Goal: Information Seeking & Learning: Learn about a topic

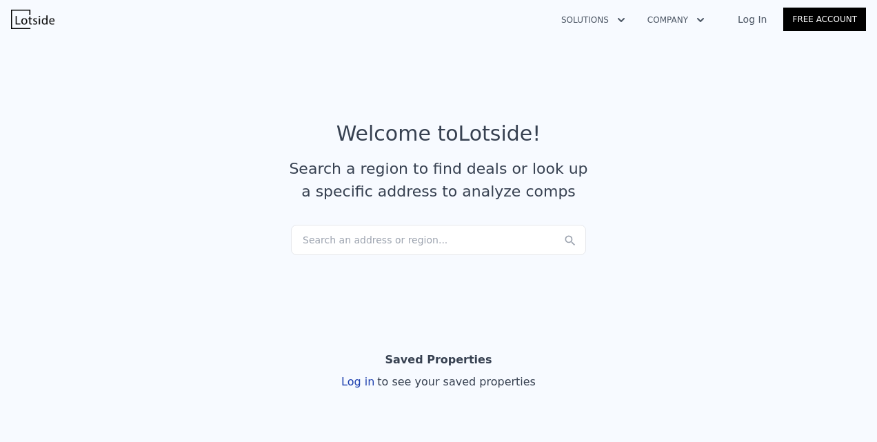
click at [380, 239] on div "Search an address or region..." at bounding box center [438, 240] width 295 height 30
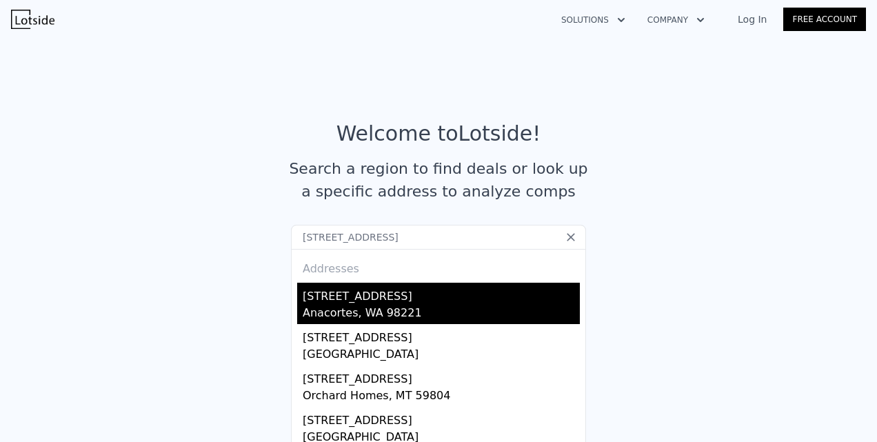
type input "[STREET_ADDRESS]"
click at [348, 289] on div "[STREET_ADDRESS]" at bounding box center [441, 294] width 277 height 22
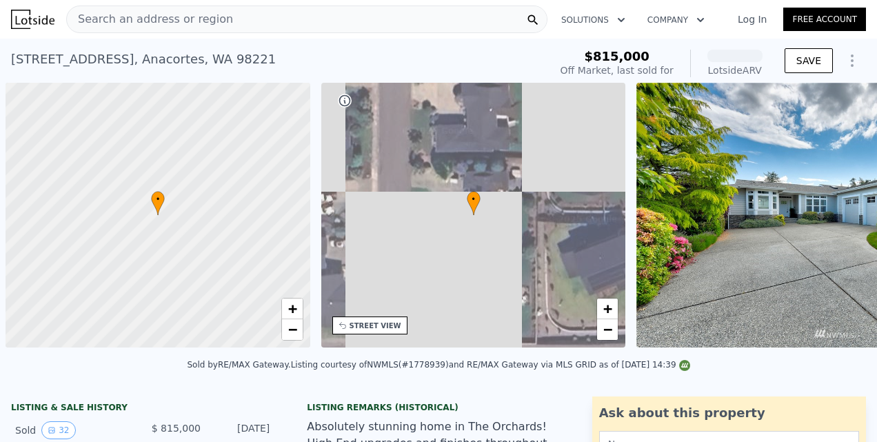
scroll to position [0, 6]
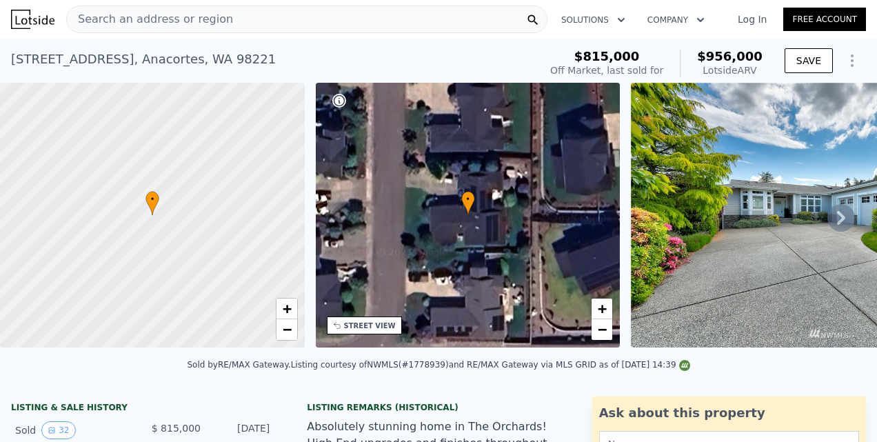
click at [829, 223] on icon at bounding box center [841, 218] width 28 height 28
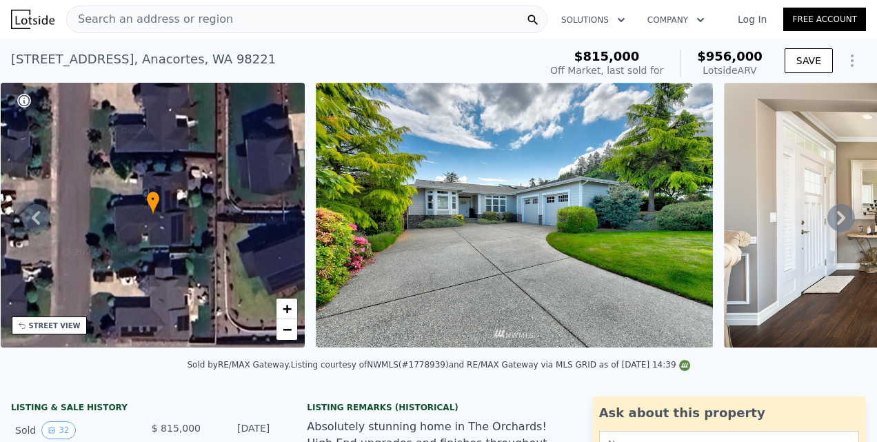
click at [829, 223] on icon at bounding box center [841, 218] width 28 height 28
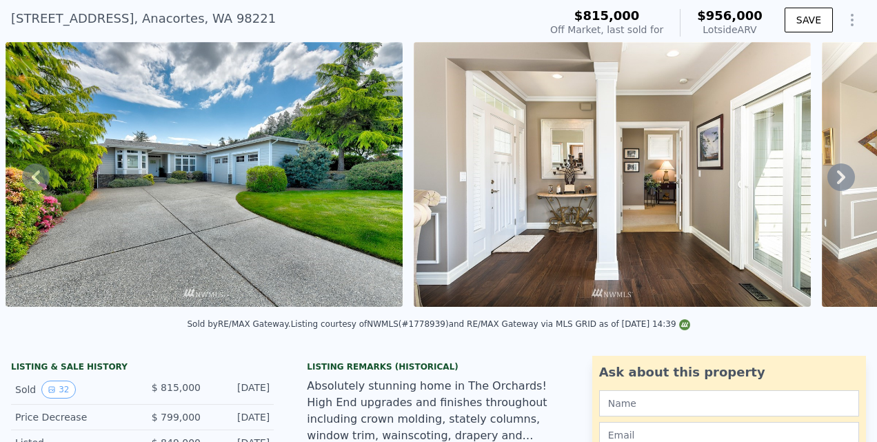
scroll to position [43, 0]
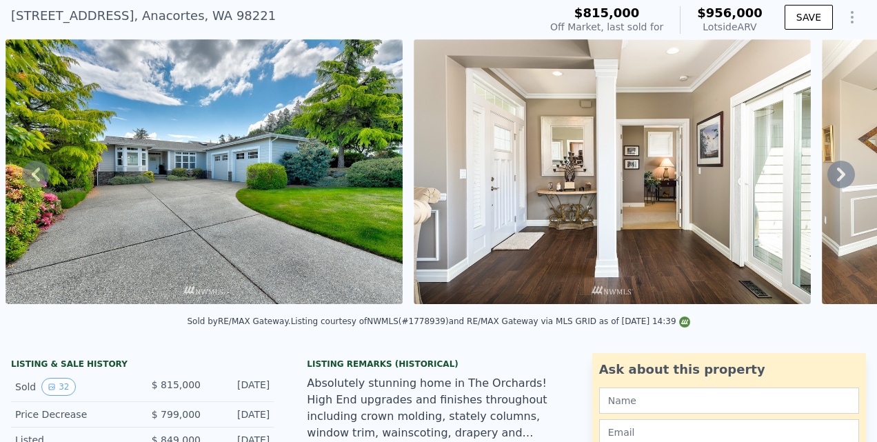
click at [834, 178] on icon at bounding box center [841, 175] width 28 height 28
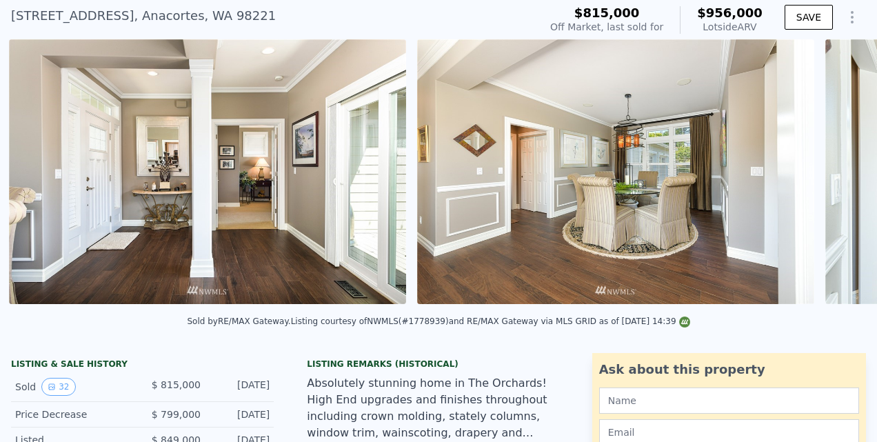
scroll to position [0, 1039]
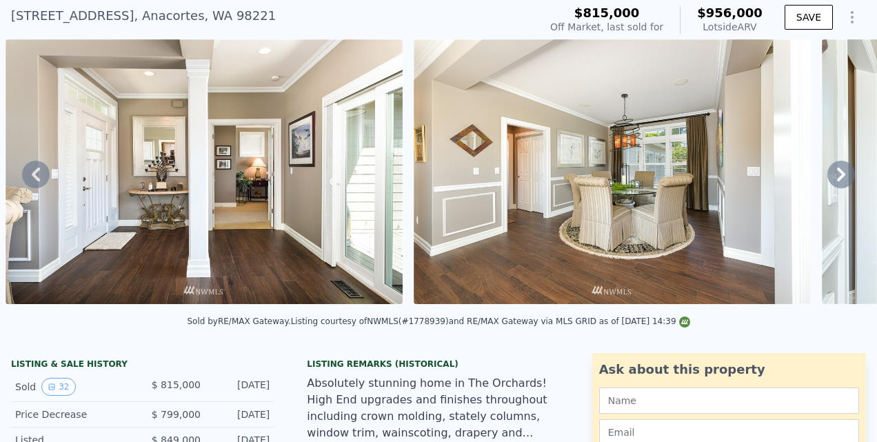
click at [827, 178] on icon at bounding box center [841, 175] width 28 height 28
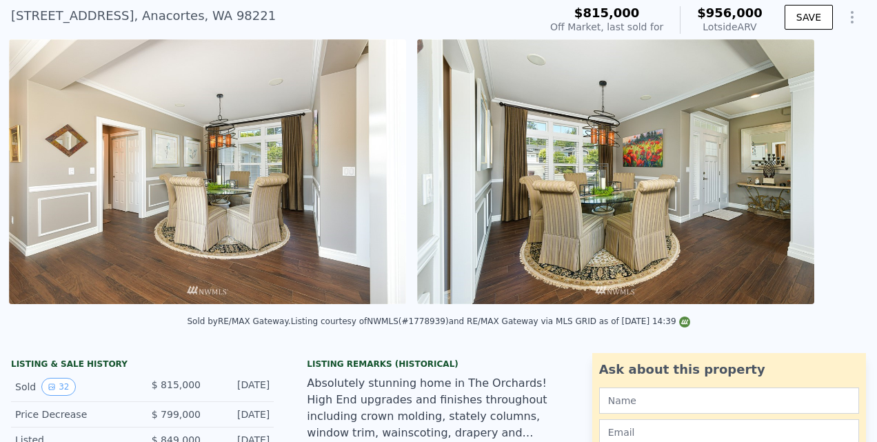
scroll to position [0, 1447]
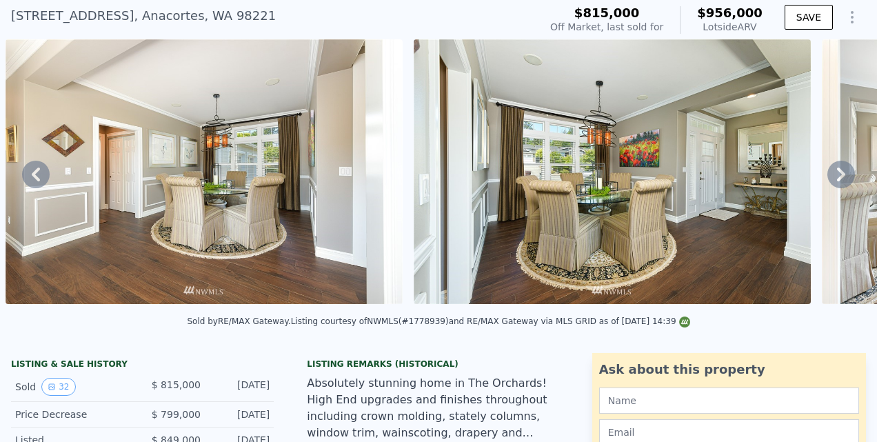
click at [827, 178] on icon at bounding box center [841, 175] width 28 height 28
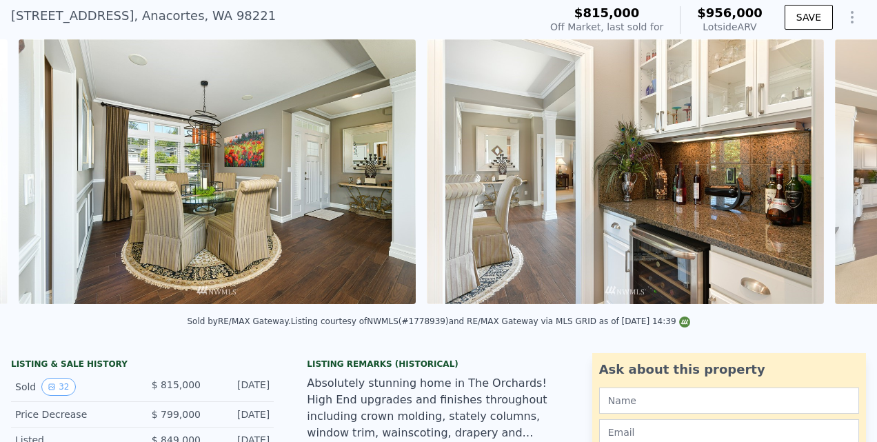
scroll to position [0, 1855]
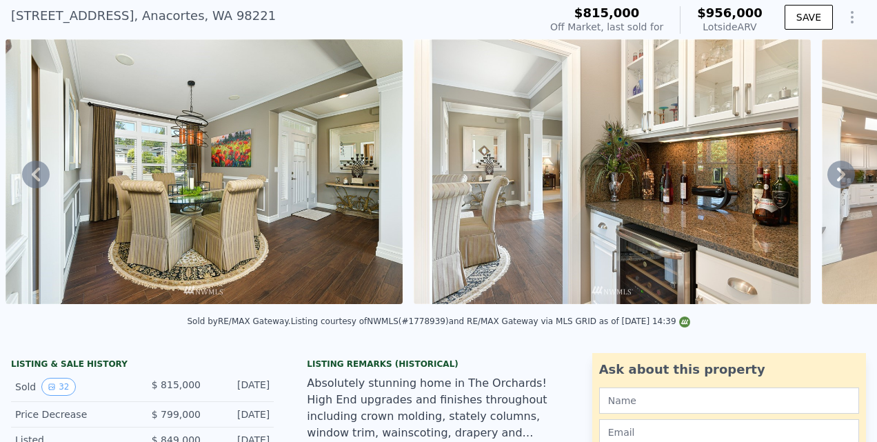
click at [827, 178] on icon at bounding box center [841, 175] width 28 height 28
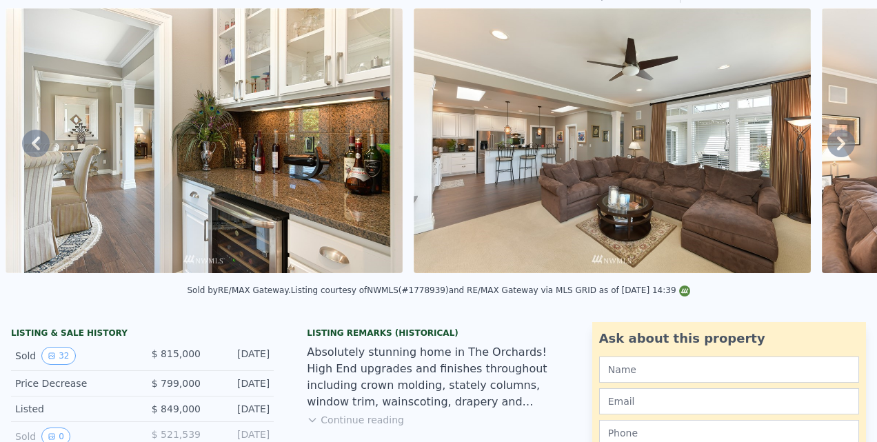
scroll to position [34, 0]
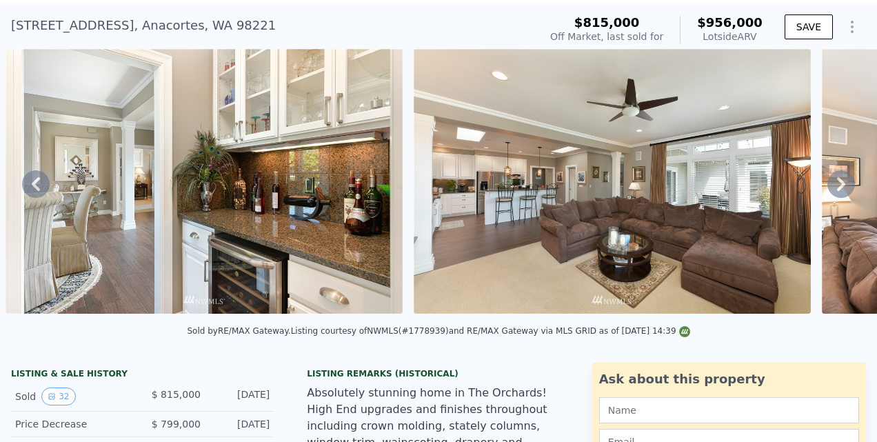
click at [827, 186] on icon at bounding box center [841, 184] width 28 height 28
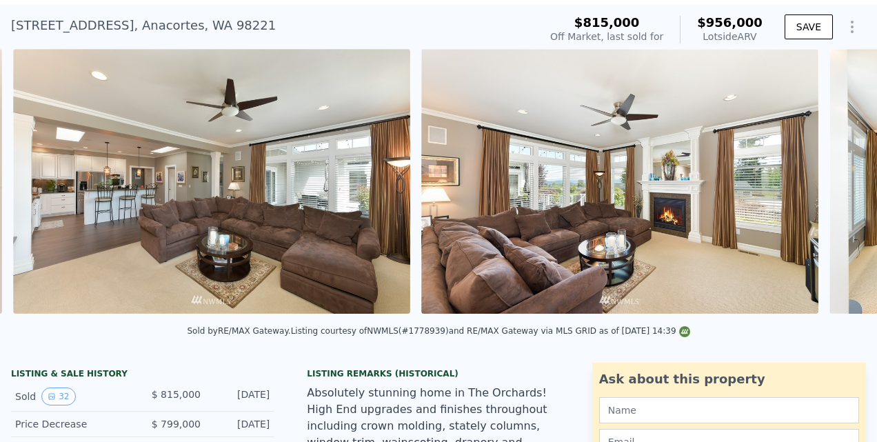
scroll to position [0, 2672]
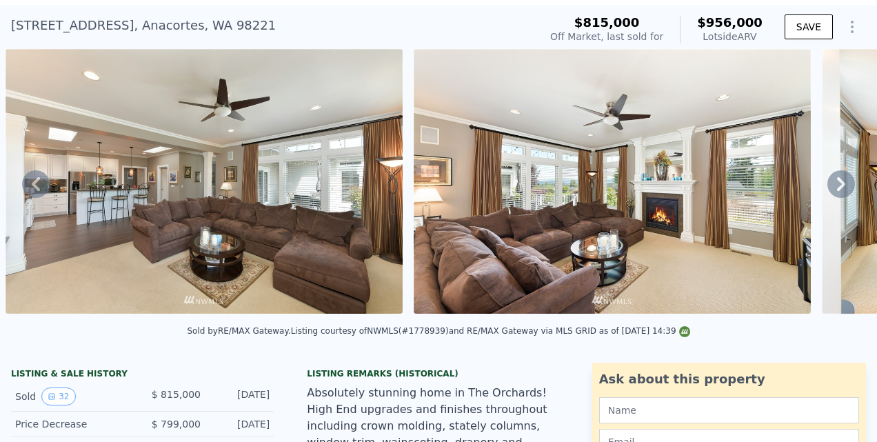
click at [827, 186] on icon at bounding box center [841, 184] width 28 height 28
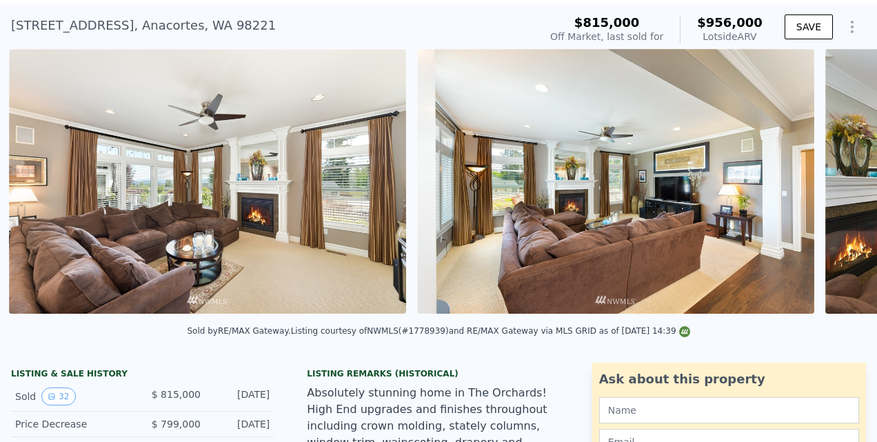
scroll to position [0, 3080]
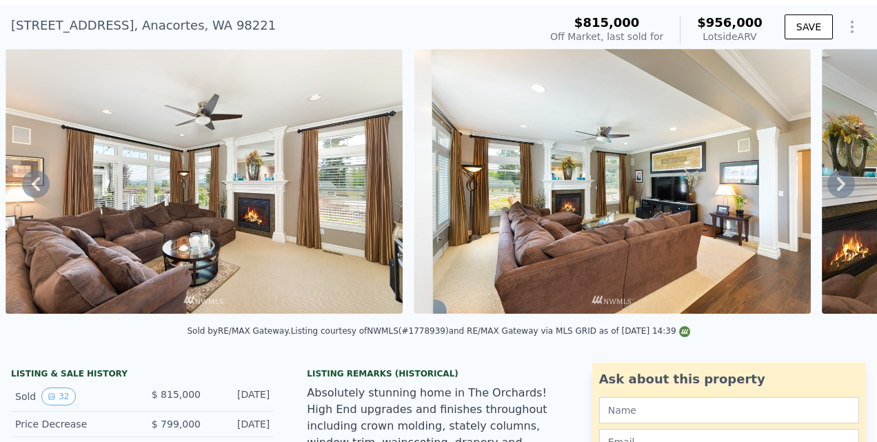
click at [827, 186] on icon at bounding box center [841, 184] width 28 height 28
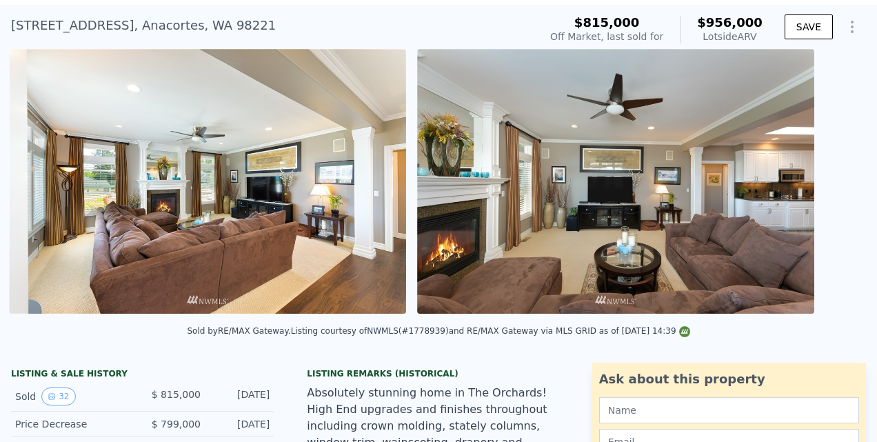
scroll to position [0, 3488]
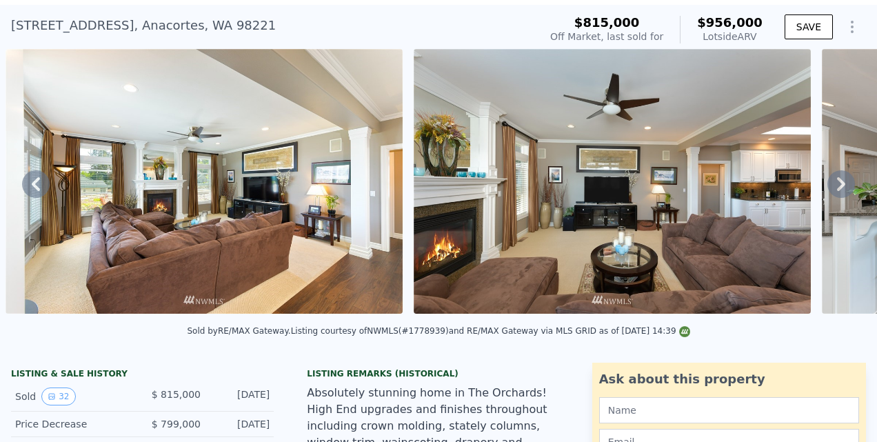
click at [827, 186] on icon at bounding box center [841, 184] width 28 height 28
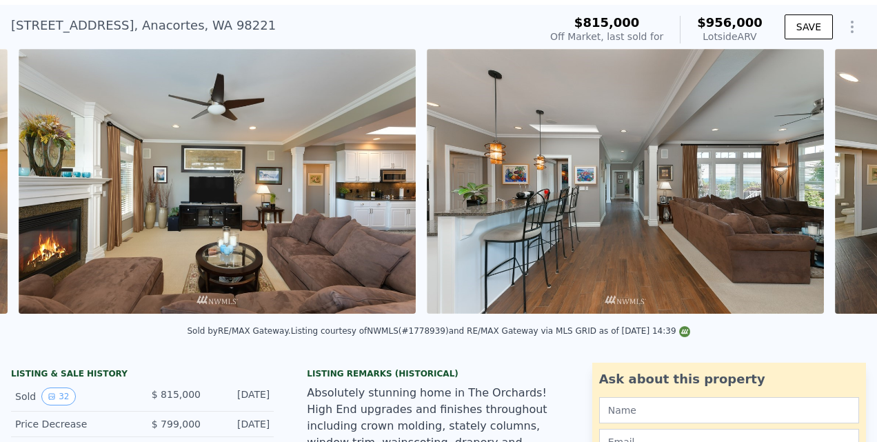
scroll to position [0, 3896]
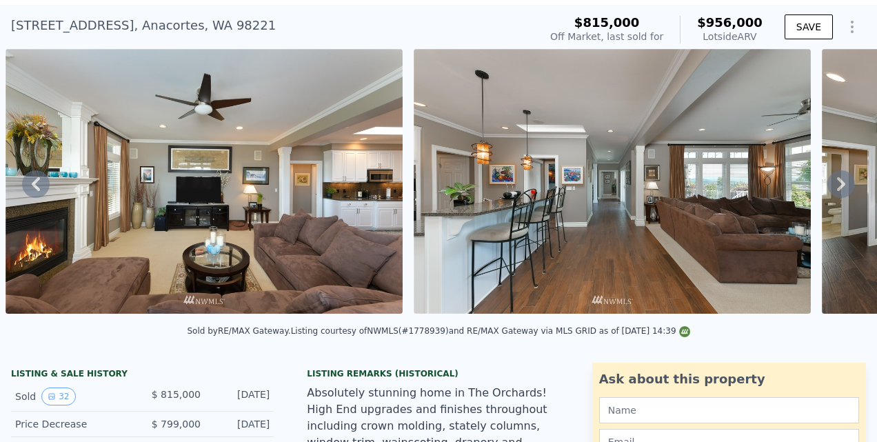
click at [827, 186] on icon at bounding box center [841, 184] width 28 height 28
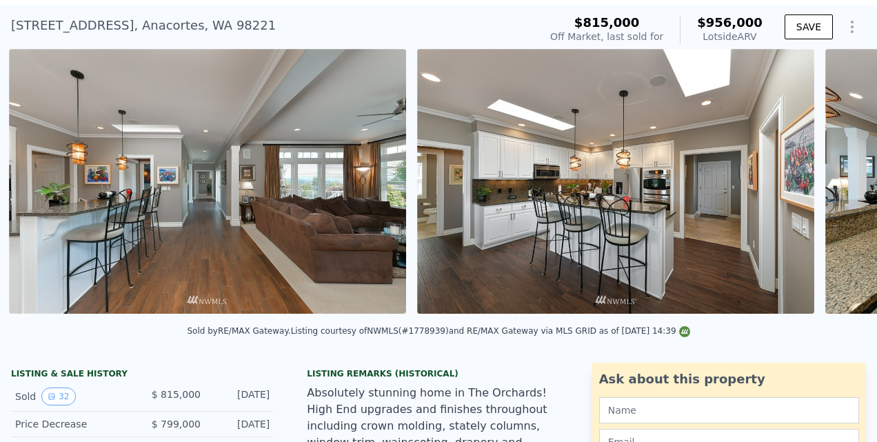
scroll to position [0, 4305]
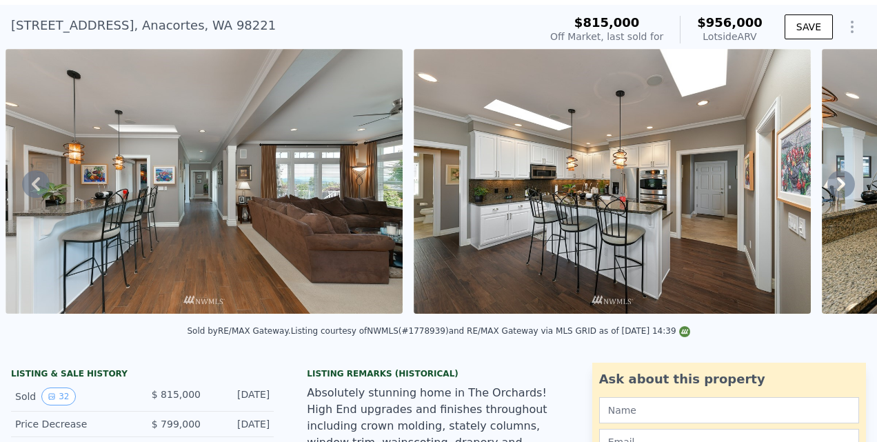
click at [827, 186] on icon at bounding box center [841, 184] width 28 height 28
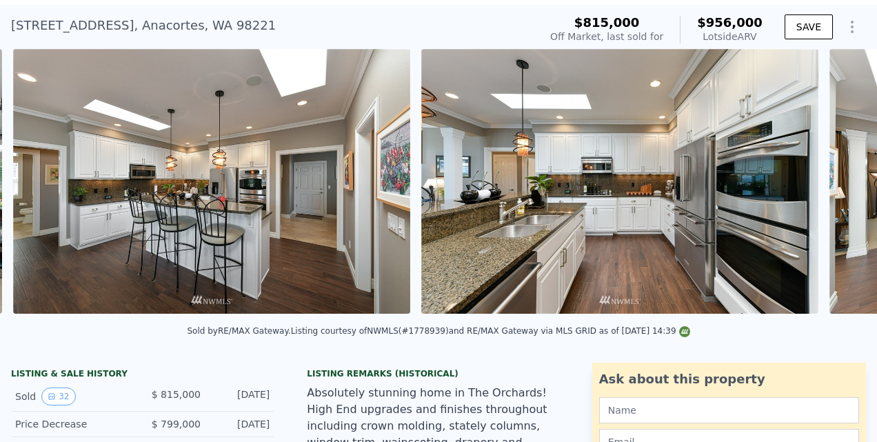
scroll to position [0, 4713]
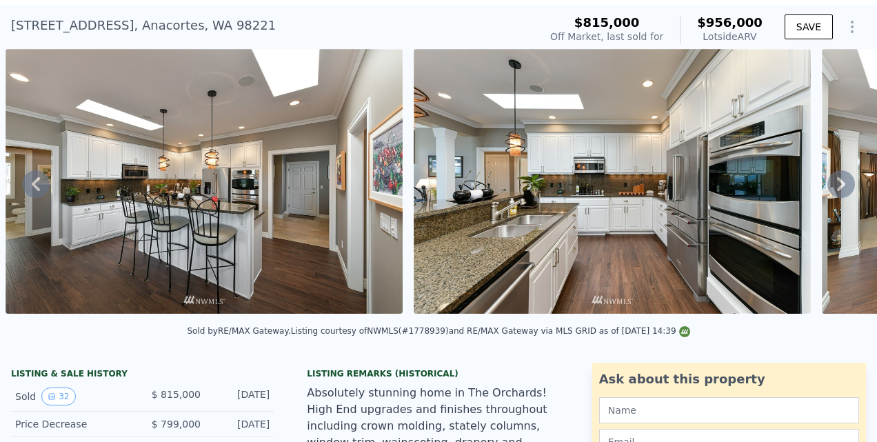
click at [827, 186] on icon at bounding box center [841, 184] width 28 height 28
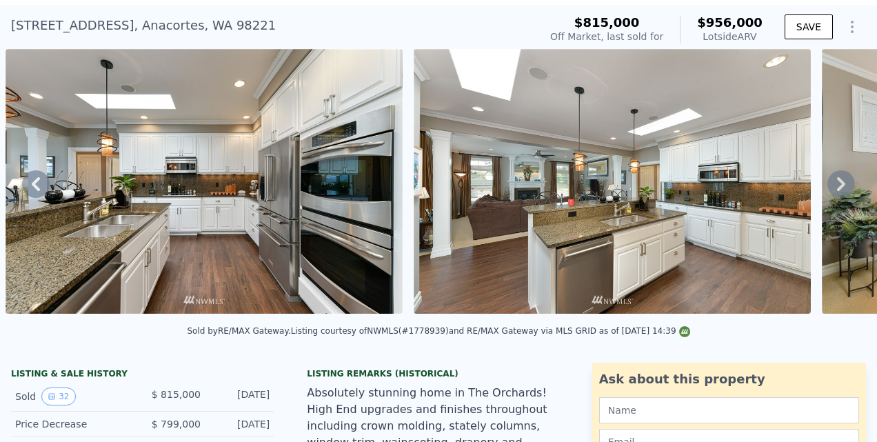
click at [827, 186] on icon at bounding box center [841, 184] width 28 height 28
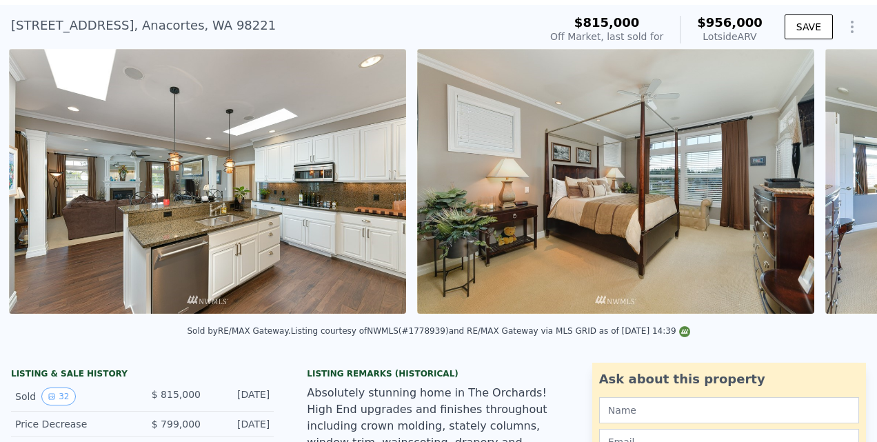
scroll to position [0, 5529]
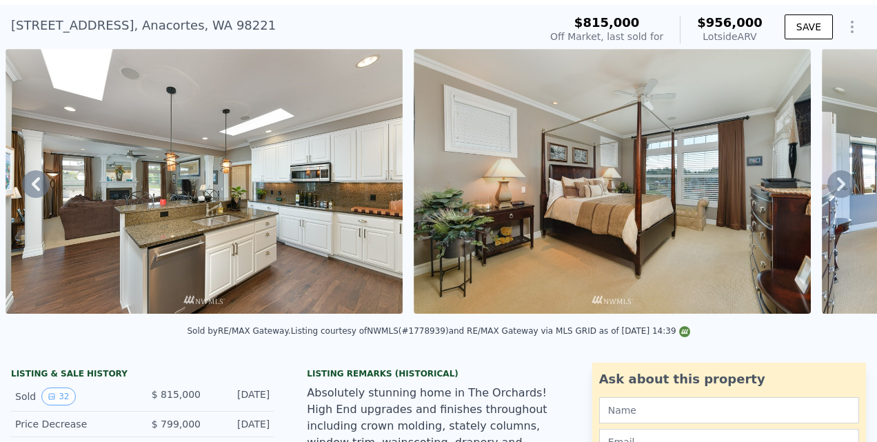
click at [827, 186] on icon at bounding box center [841, 184] width 28 height 28
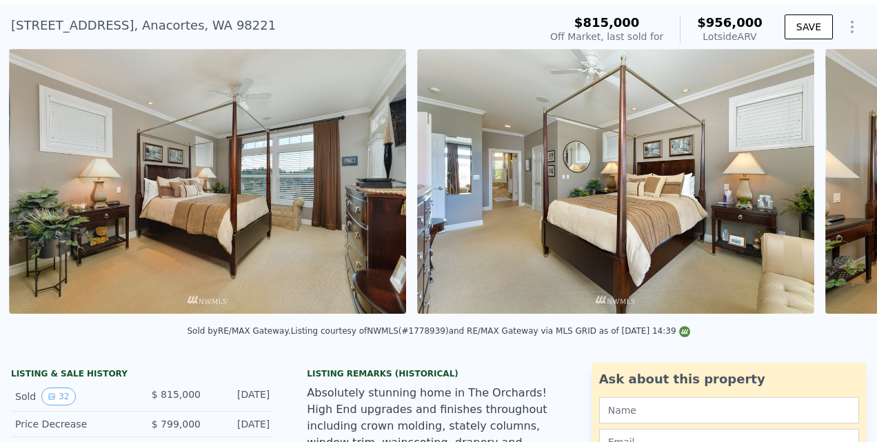
scroll to position [0, 5937]
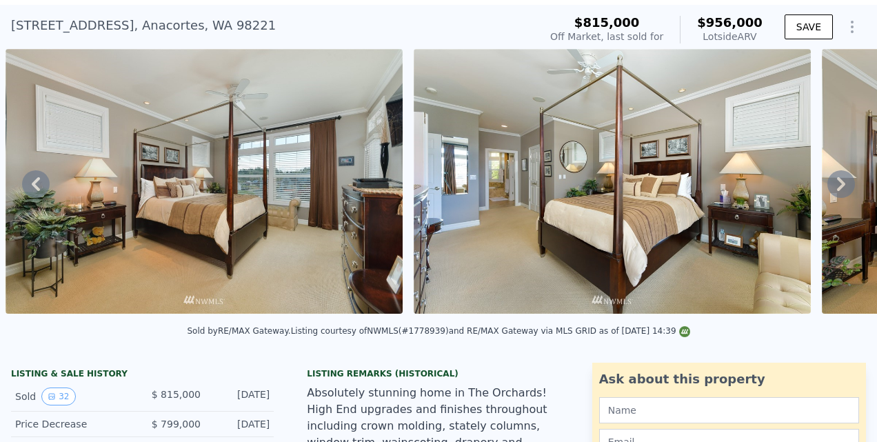
click at [827, 186] on icon at bounding box center [841, 184] width 28 height 28
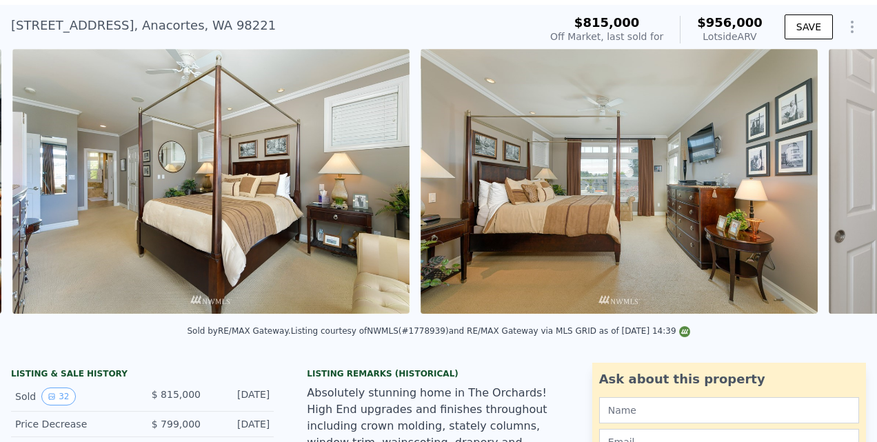
scroll to position [0, 6345]
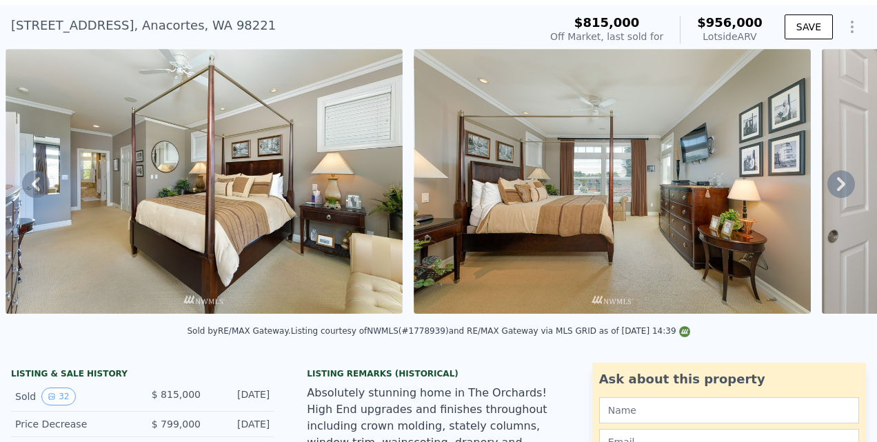
click at [827, 186] on icon at bounding box center [841, 184] width 28 height 28
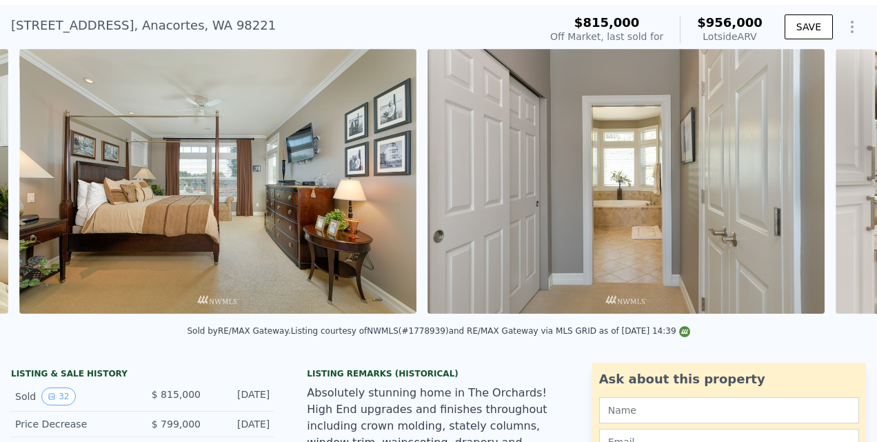
scroll to position [0, 6754]
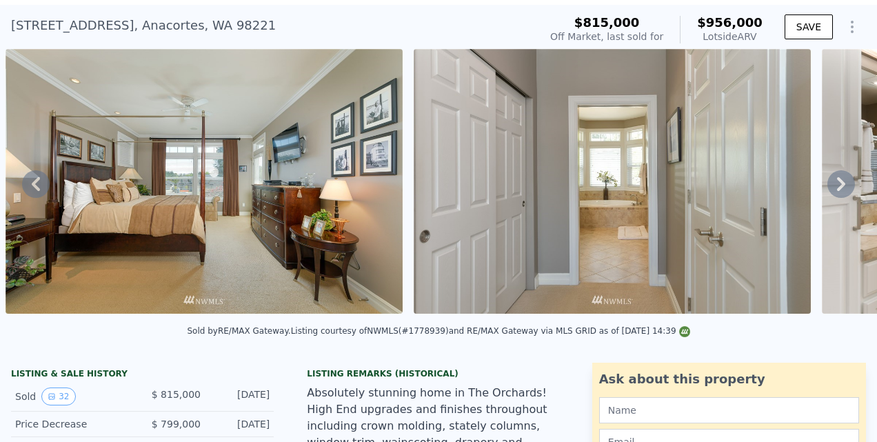
click at [827, 186] on icon at bounding box center [841, 184] width 28 height 28
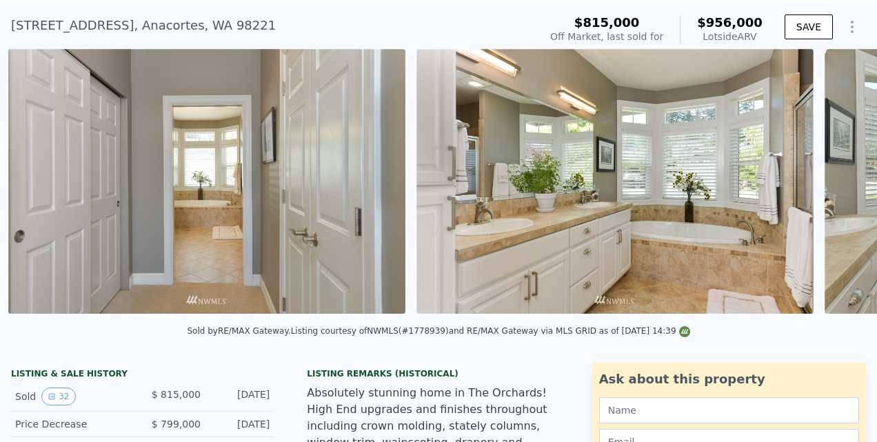
scroll to position [0, 7162]
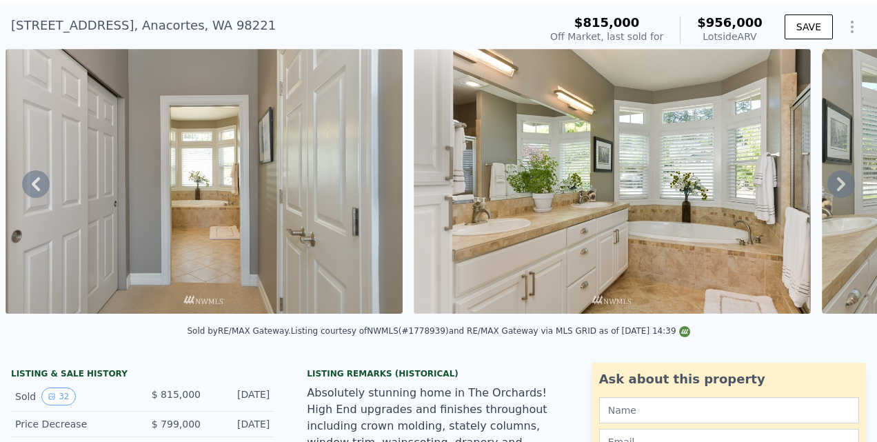
click at [827, 186] on icon at bounding box center [841, 184] width 28 height 28
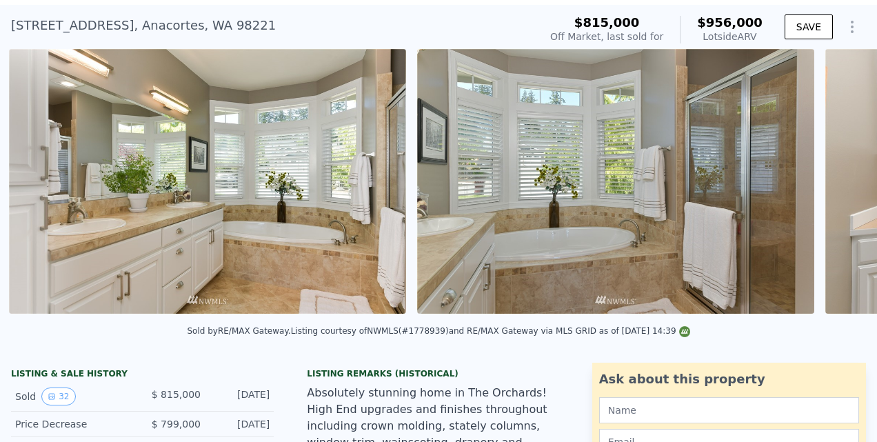
scroll to position [0, 7570]
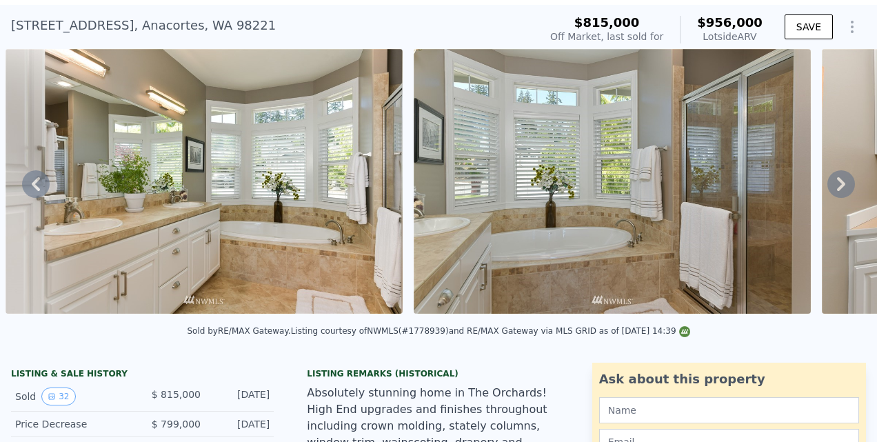
click at [827, 186] on icon at bounding box center [841, 184] width 28 height 28
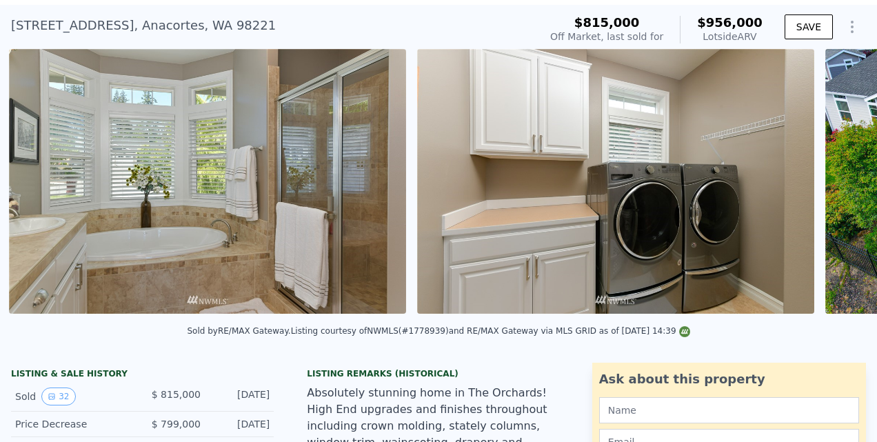
scroll to position [0, 7978]
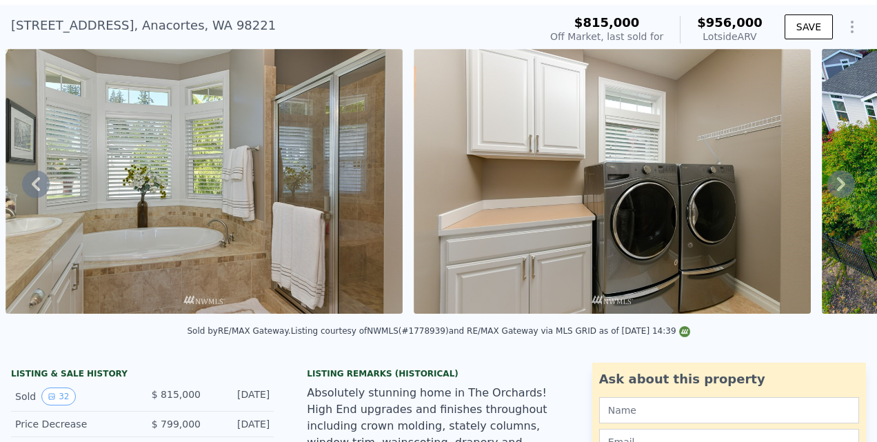
click at [827, 186] on icon at bounding box center [841, 184] width 28 height 28
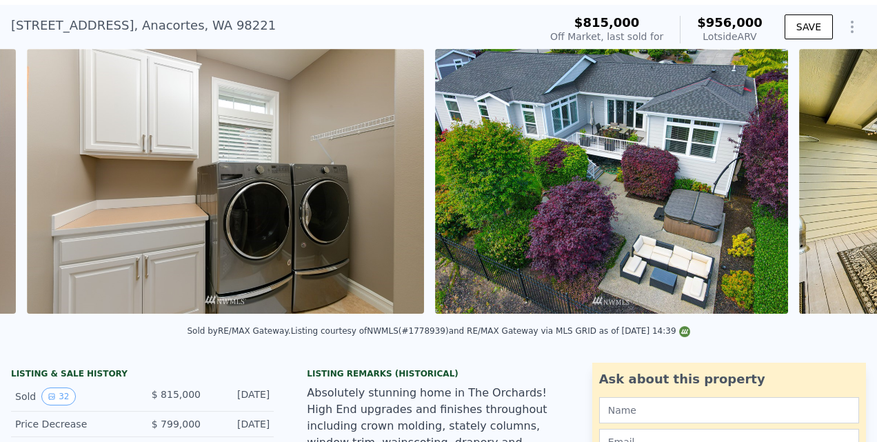
scroll to position [0, 8386]
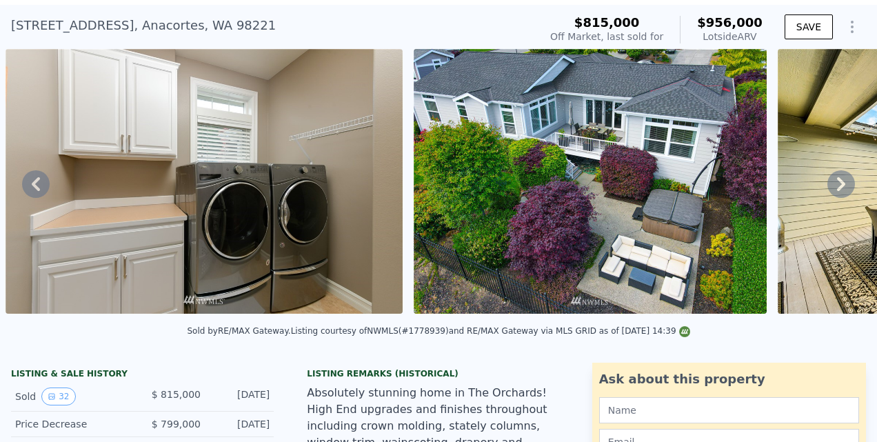
click at [827, 186] on icon at bounding box center [841, 184] width 28 height 28
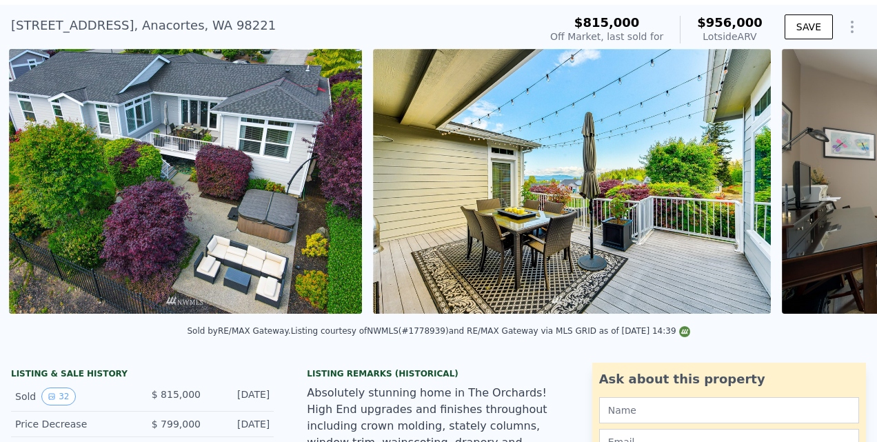
scroll to position [0, 8795]
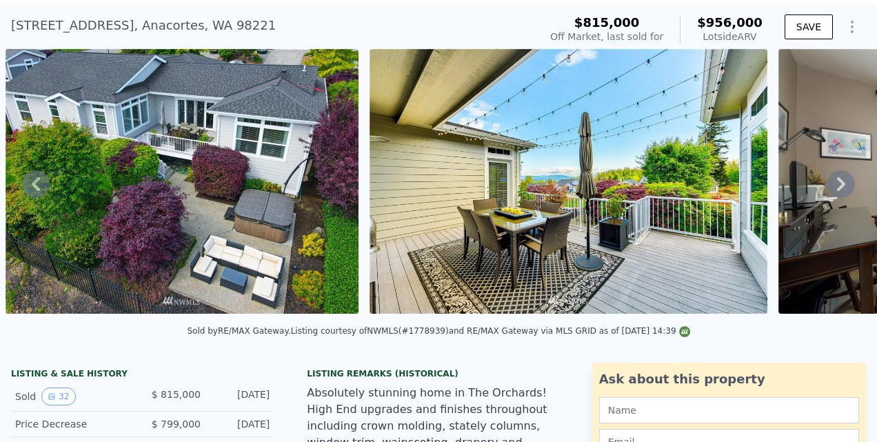
click at [827, 186] on icon at bounding box center [841, 184] width 28 height 28
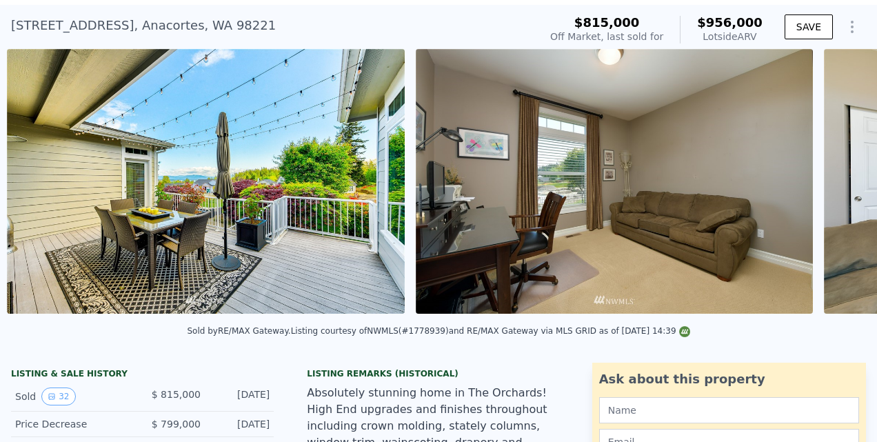
scroll to position [0, 9159]
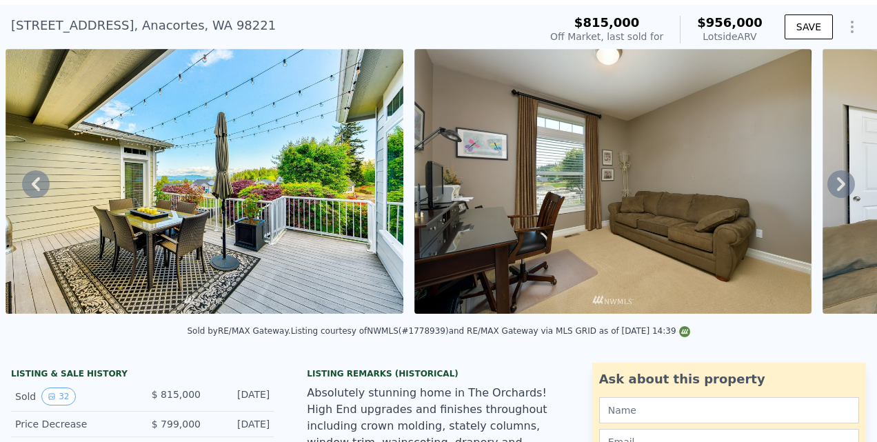
click at [827, 186] on icon at bounding box center [841, 184] width 28 height 28
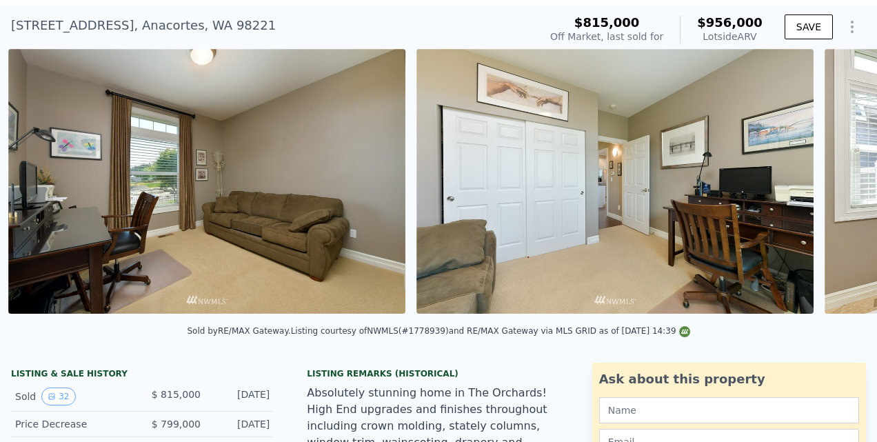
scroll to position [0, 9568]
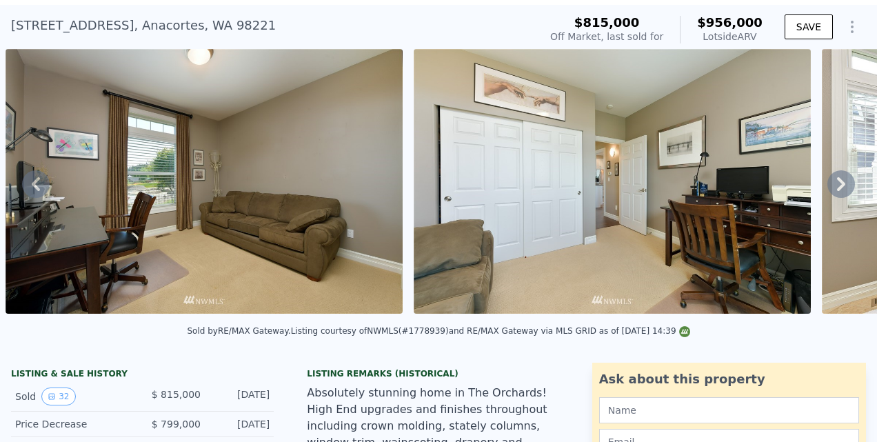
click at [827, 186] on icon at bounding box center [841, 184] width 28 height 28
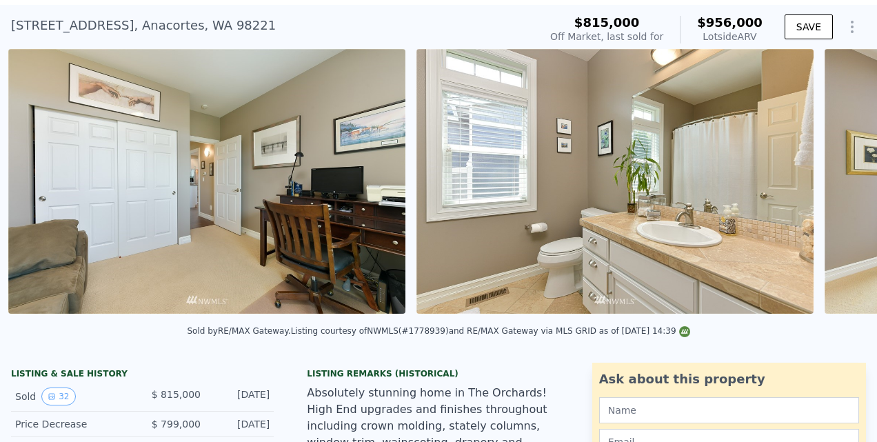
scroll to position [0, 9976]
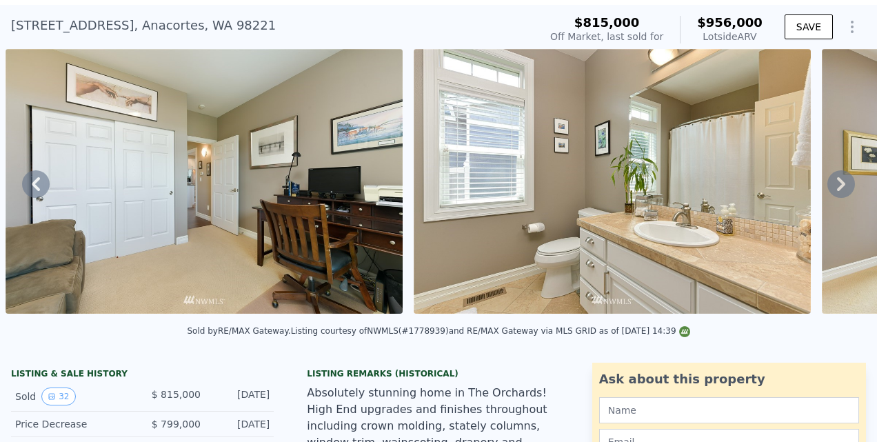
click at [827, 186] on icon at bounding box center [841, 184] width 28 height 28
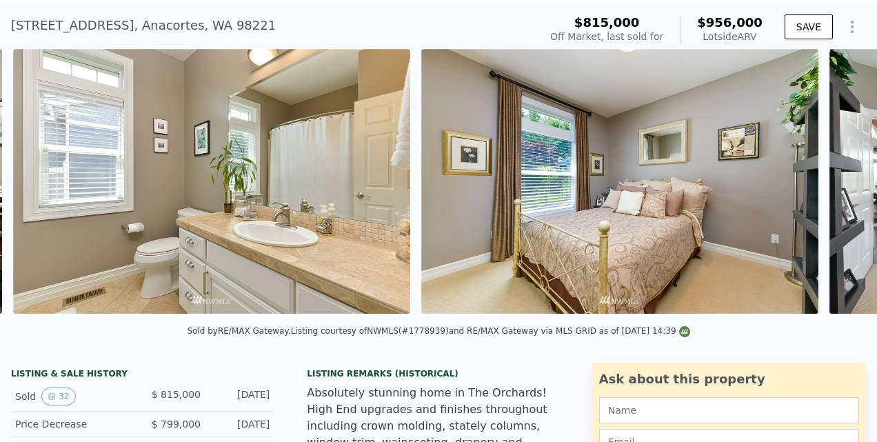
scroll to position [0, 10384]
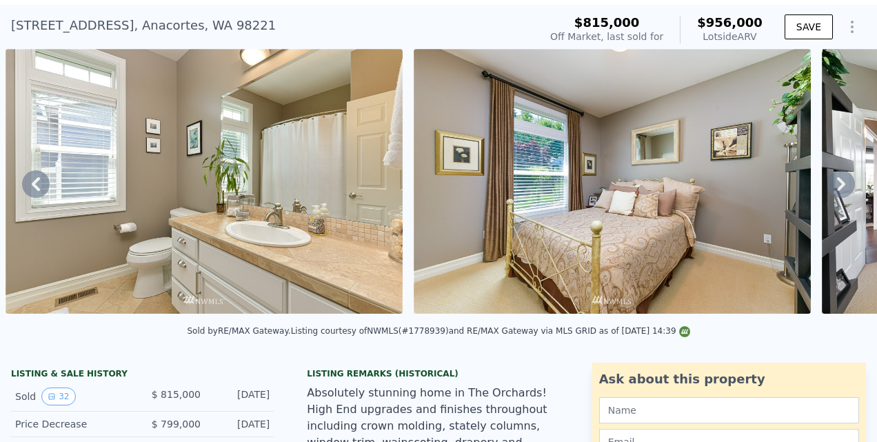
click at [827, 186] on icon at bounding box center [841, 184] width 28 height 28
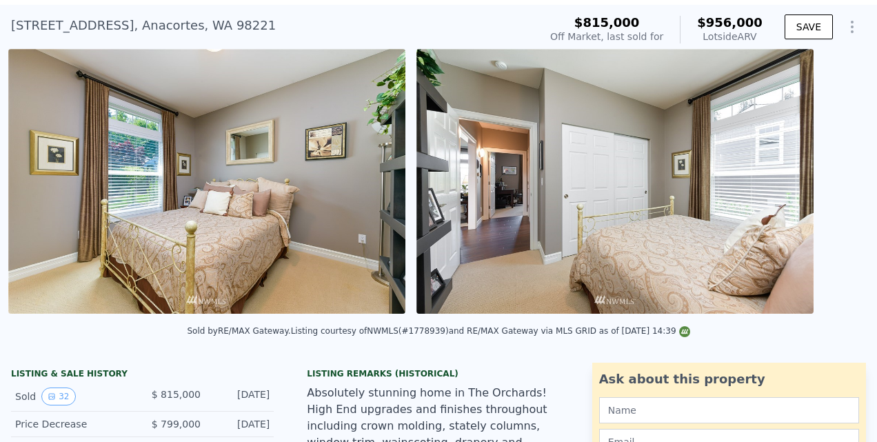
scroll to position [0, 10792]
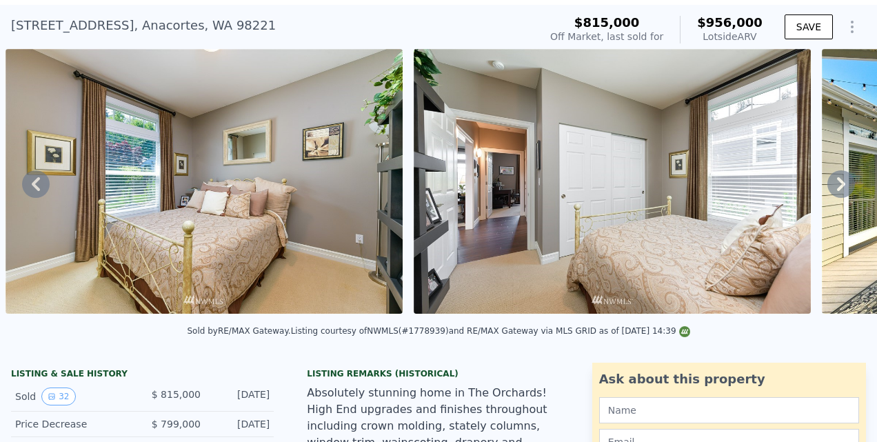
click at [827, 186] on icon at bounding box center [841, 184] width 28 height 28
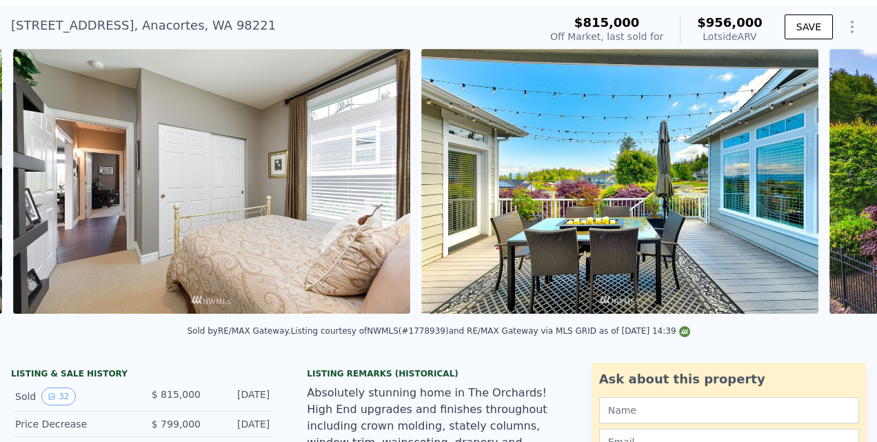
scroll to position [0, 11200]
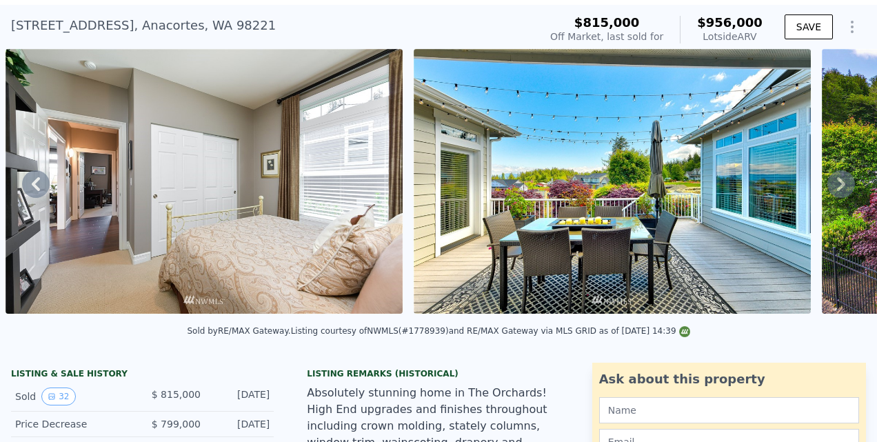
click at [827, 186] on icon at bounding box center [841, 184] width 28 height 28
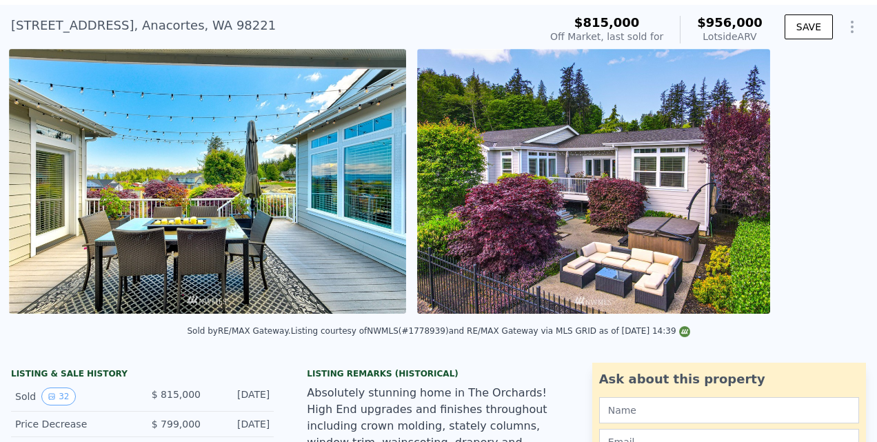
scroll to position [0, 11608]
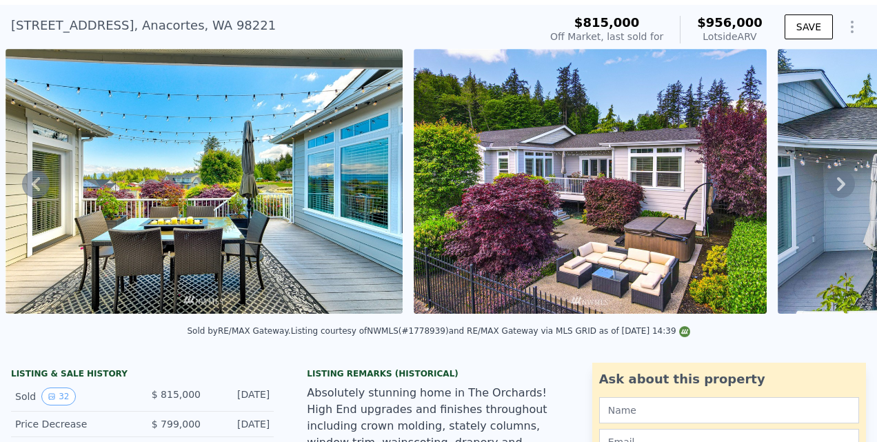
click at [827, 186] on icon at bounding box center [841, 184] width 28 height 28
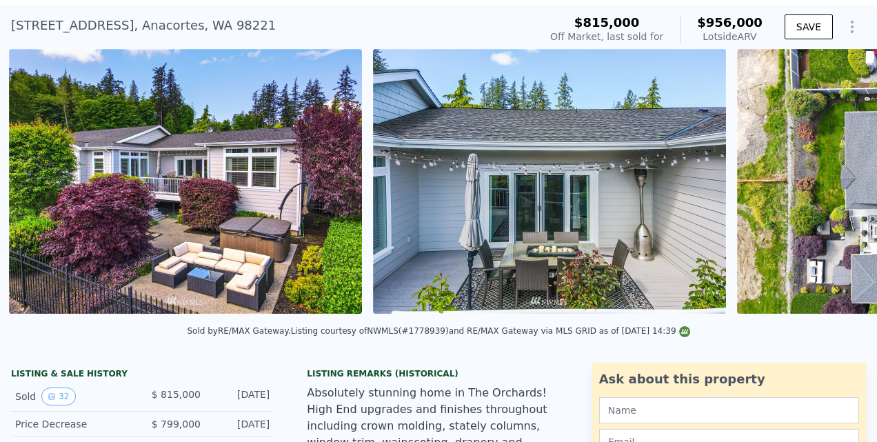
scroll to position [0, 12017]
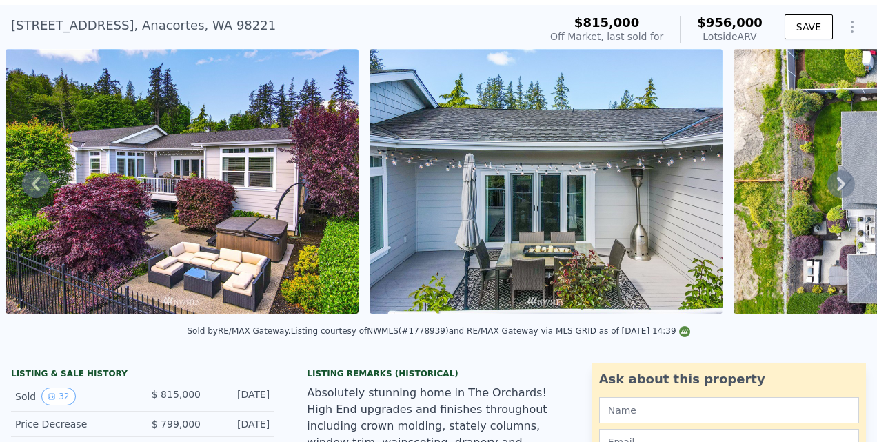
click at [827, 186] on icon at bounding box center [841, 184] width 28 height 28
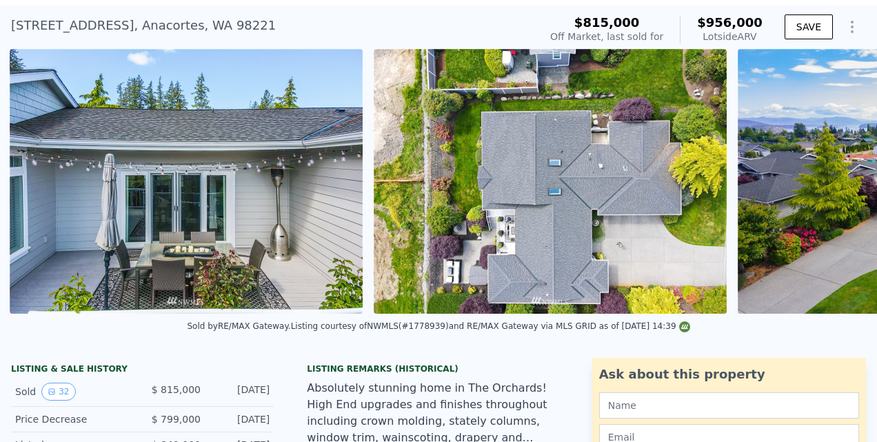
scroll to position [0, 12381]
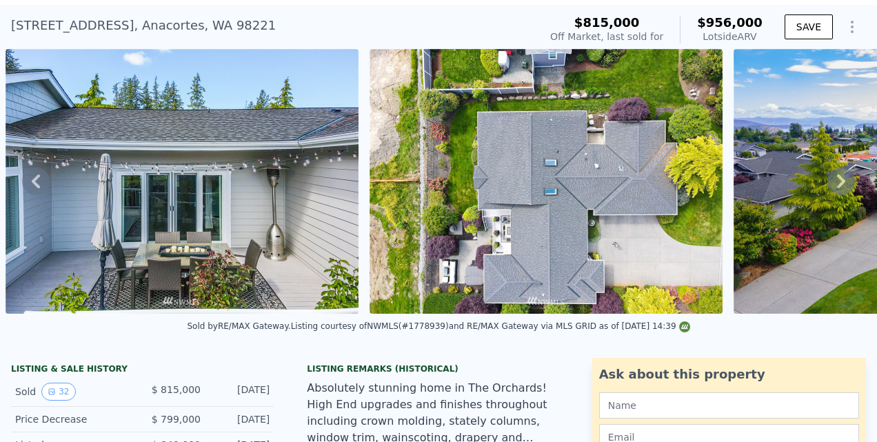
click at [827, 186] on icon at bounding box center [841, 182] width 28 height 28
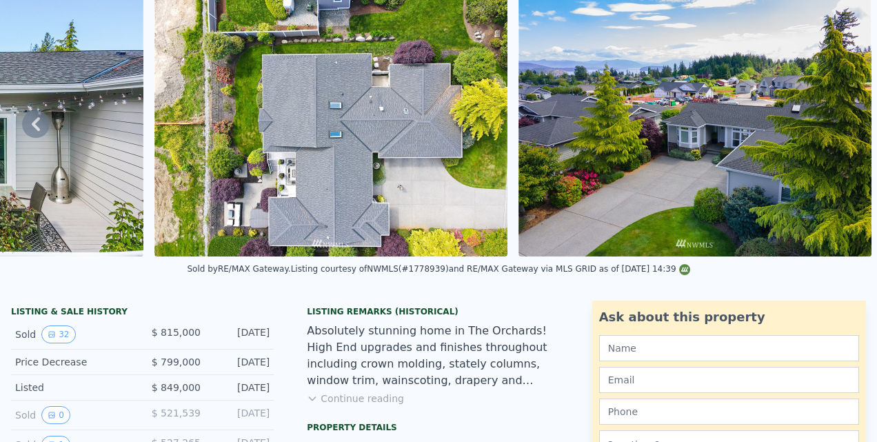
scroll to position [0, 0]
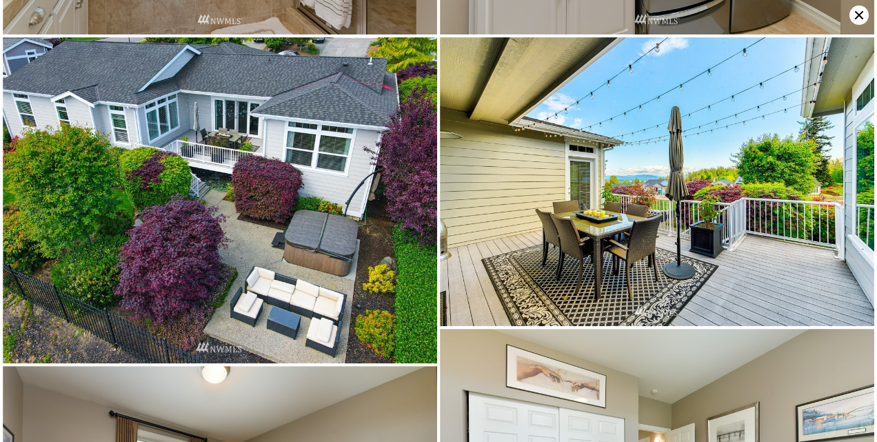
scroll to position [2888, 0]
